Goal: Task Accomplishment & Management: Use online tool/utility

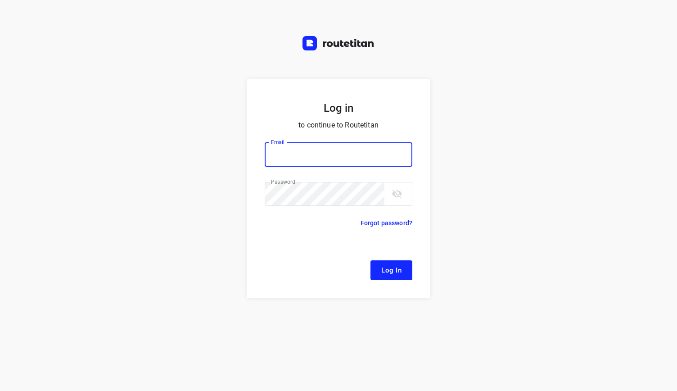
type input "remco@fruitopjewerk.nl"
click at [389, 264] on span "Log In" at bounding box center [391, 270] width 20 height 12
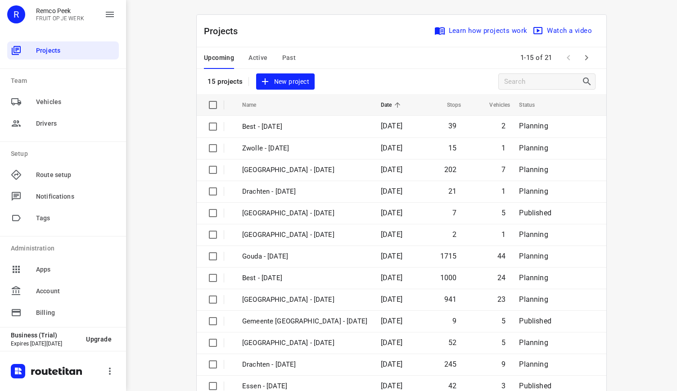
click at [250, 61] on span "Active" at bounding box center [257, 57] width 19 height 11
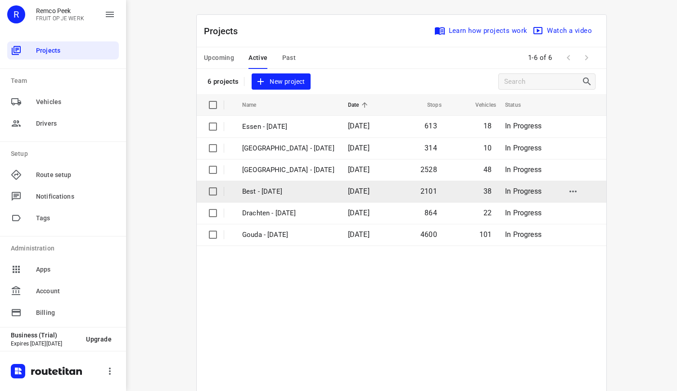
click at [283, 187] on p "Best - [DATE]" at bounding box center [288, 191] width 92 height 10
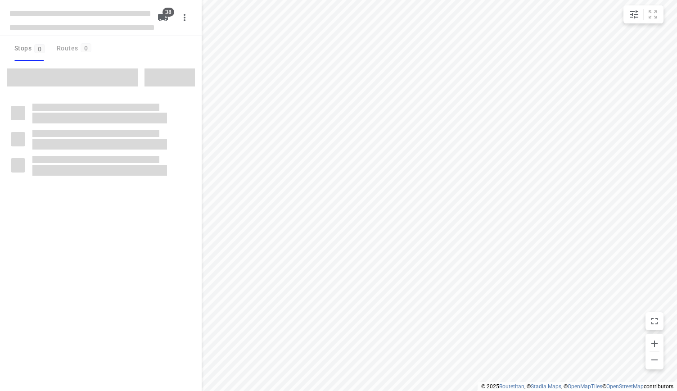
type input "distance"
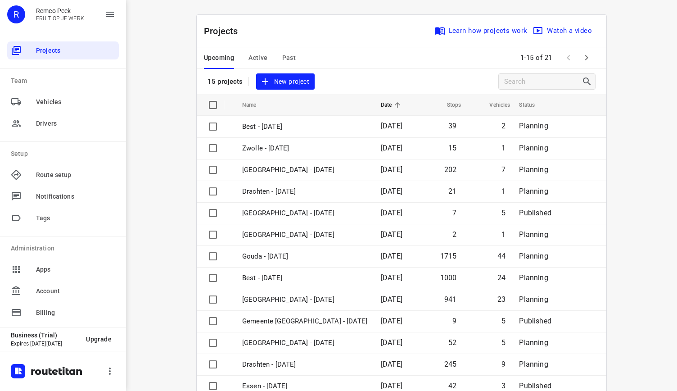
click at [258, 50] on button "Active" at bounding box center [257, 58] width 19 height 22
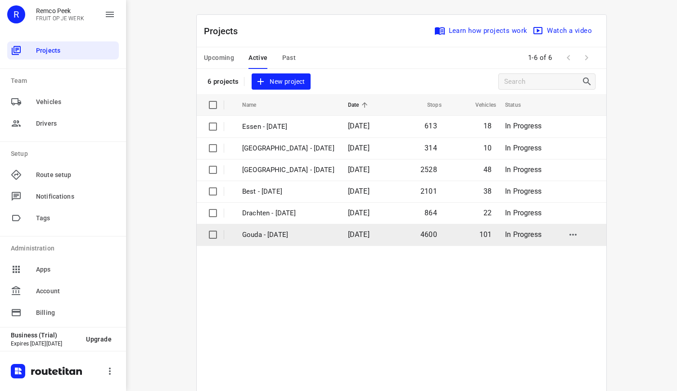
click at [275, 230] on p "Gouda - [DATE]" at bounding box center [288, 235] width 92 height 10
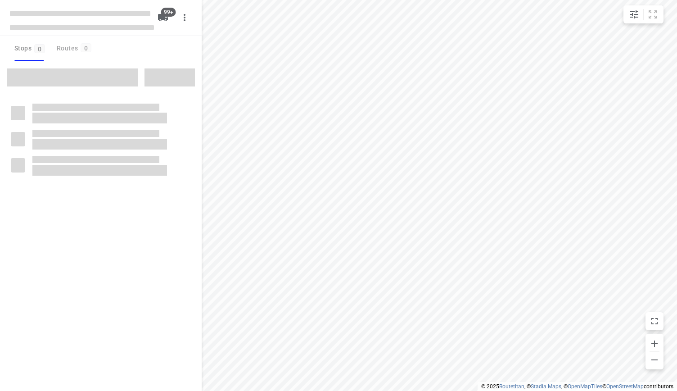
type input "distance"
checkbox input "true"
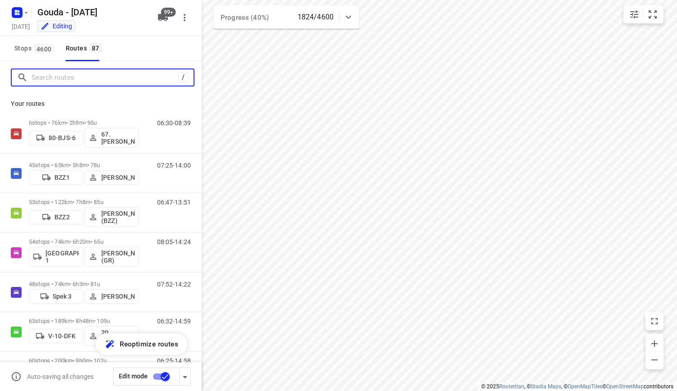
click at [95, 77] on input "Search routes" at bounding box center [105, 78] width 147 height 14
type input "s"
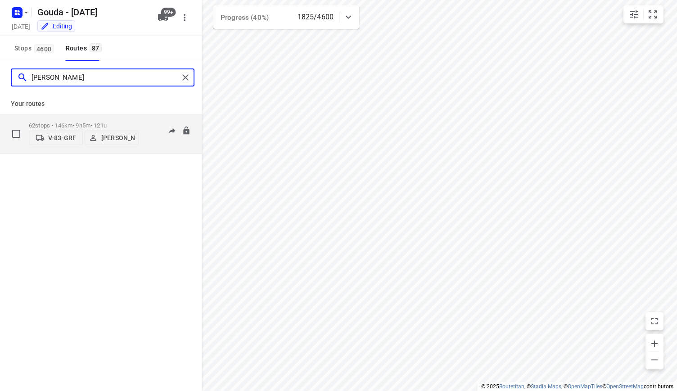
type input "sven"
click at [120, 124] on p "62 stops • 146km • 9h5m • 121u" at bounding box center [84, 125] width 110 height 7
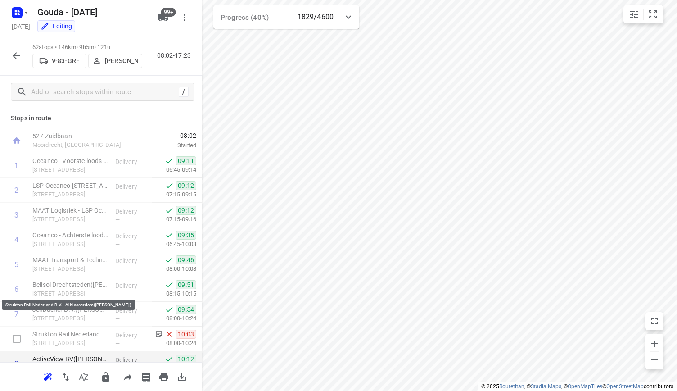
scroll to position [45, 0]
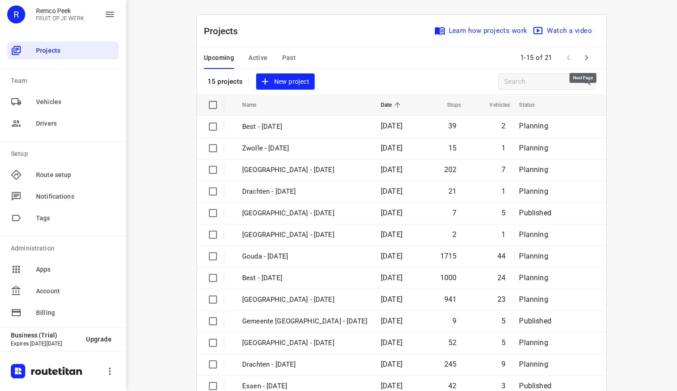
click at [585, 58] on icon "button" at bounding box center [586, 57] width 3 height 5
